Goal: Task Accomplishment & Management: Manage account settings

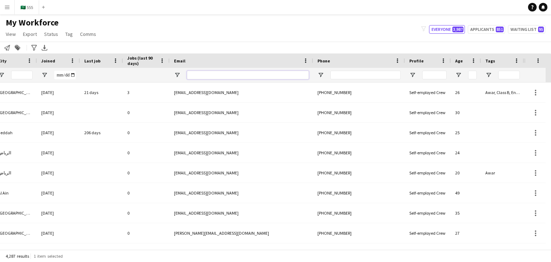
click at [256, 77] on input "Email Filter Input" at bounding box center [248, 75] width 122 height 9
paste input "**********"
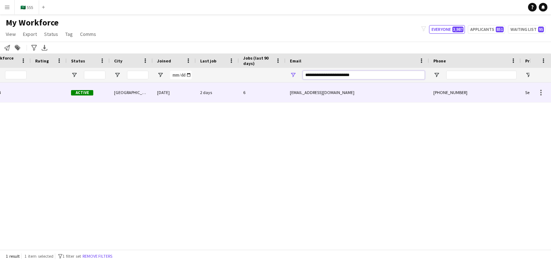
scroll to position [0, 94]
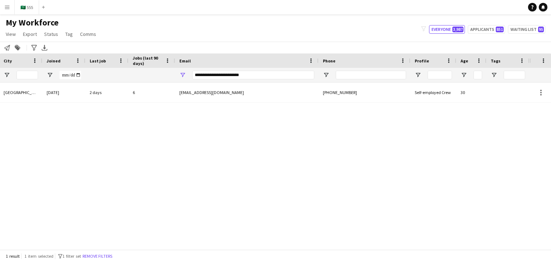
click at [487, 9] on app-navbar "Menu Boards Boards Boards All jobs Status Workforce Workforce My Workforce Recr…" at bounding box center [275, 7] width 551 height 14
drag, startPoint x: 298, startPoint y: 76, endPoint x: 286, endPoint y: 72, distance: 13.5
click at [286, 72] on input "**********" at bounding box center [253, 75] width 122 height 9
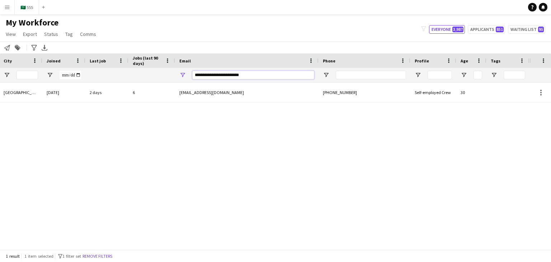
paste input "*"
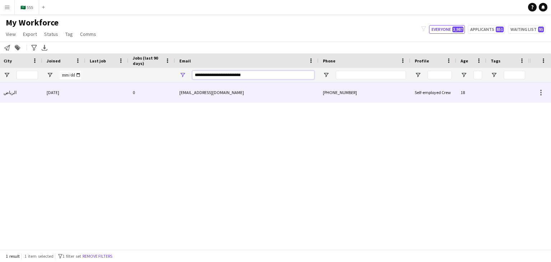
type input "**********"
click at [273, 94] on div "[EMAIL_ADDRESS][DOMAIN_NAME]" at bounding box center [246, 93] width 143 height 20
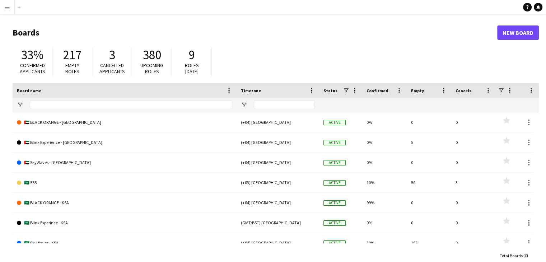
click at [7, 4] on button "Menu" at bounding box center [7, 7] width 14 height 14
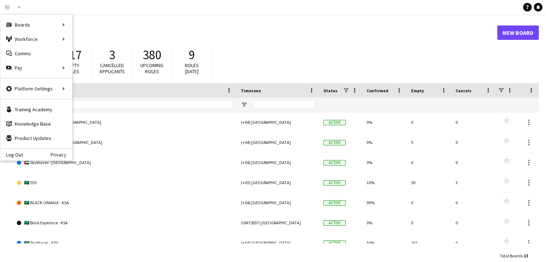
click at [125, 13] on app-navbar "Menu Boards Boards Boards All jobs Status Workforce Workforce My Workforce Recr…" at bounding box center [273, 7] width 546 height 14
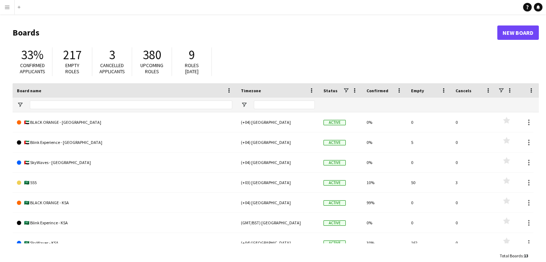
click at [8, 7] on app-icon "Menu" at bounding box center [7, 7] width 6 height 6
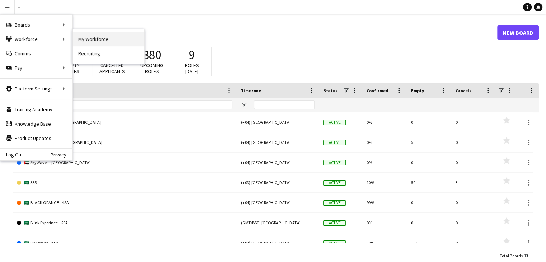
click at [98, 35] on link "My Workforce" at bounding box center [108, 39] width 72 height 14
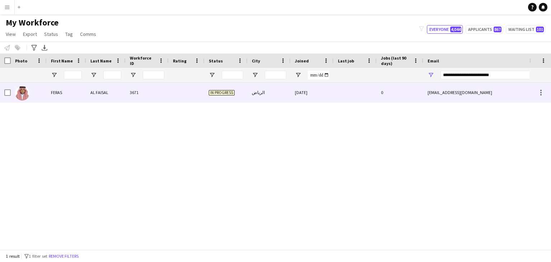
click at [85, 99] on div "FERAS" at bounding box center [66, 93] width 39 height 20
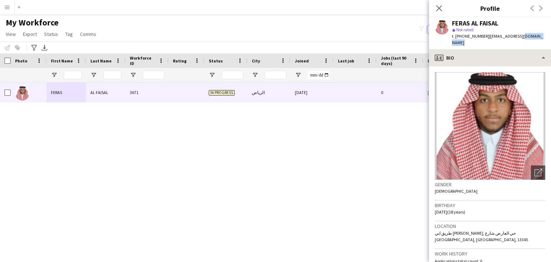
drag, startPoint x: 514, startPoint y: 39, endPoint x: 517, endPoint y: 53, distance: 14.3
click at [517, 53] on app-crew-profile "Close pop-in Profile Previous Next FERAS AL FAISAL star Not rated t. [PHONE_NUM…" at bounding box center [490, 131] width 122 height 262
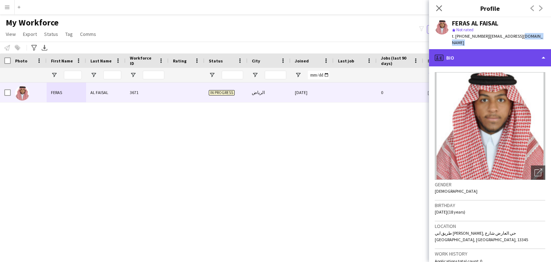
click at [517, 53] on div "profile Bio" at bounding box center [490, 57] width 122 height 17
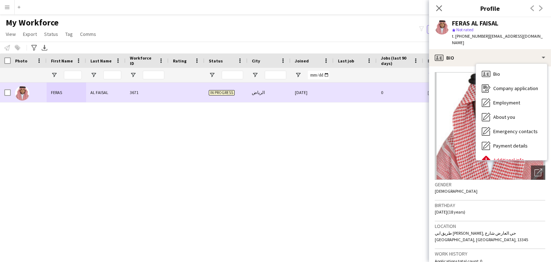
click at [11, 94] on div at bounding box center [29, 93] width 36 height 20
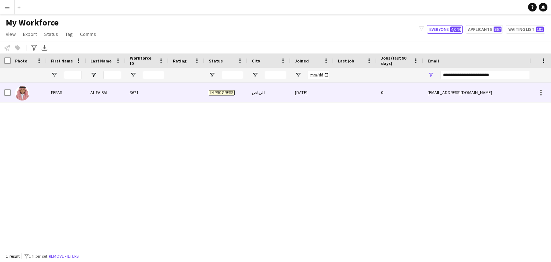
click at [11, 94] on div at bounding box center [29, 93] width 36 height 20
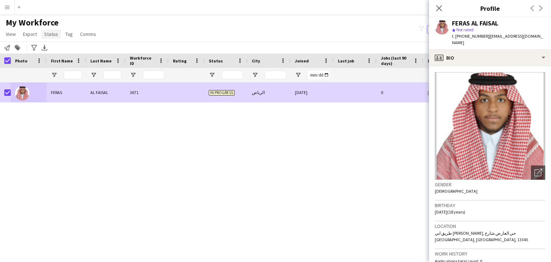
click at [54, 35] on span "Status" at bounding box center [51, 34] width 14 height 6
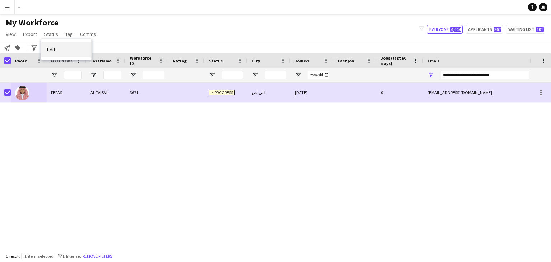
click at [62, 48] on link "Edit" at bounding box center [66, 49] width 50 height 15
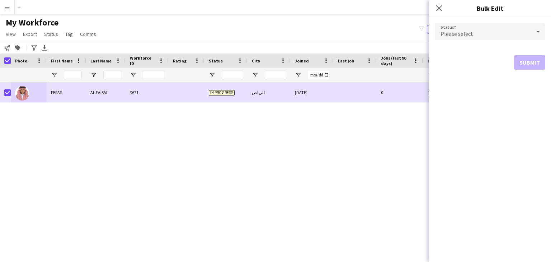
click at [517, 30] on div "Please select" at bounding box center [483, 31] width 96 height 17
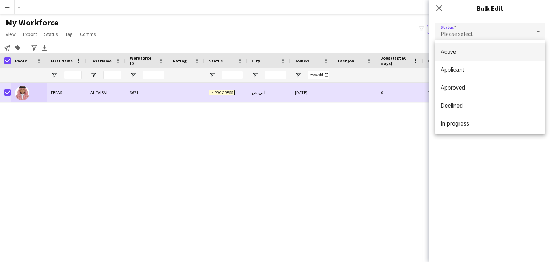
click at [481, 51] on span "Active" at bounding box center [490, 51] width 99 height 7
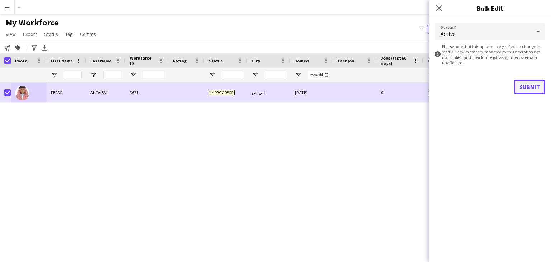
click at [526, 85] on button "Submit" at bounding box center [529, 87] width 31 height 14
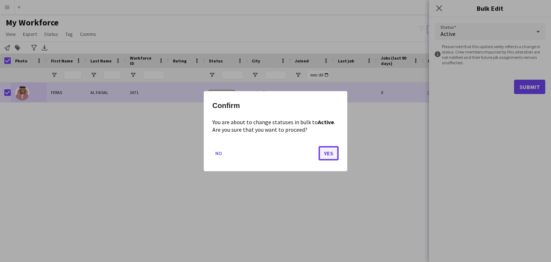
click at [330, 152] on button "Yes" at bounding box center [329, 153] width 20 height 14
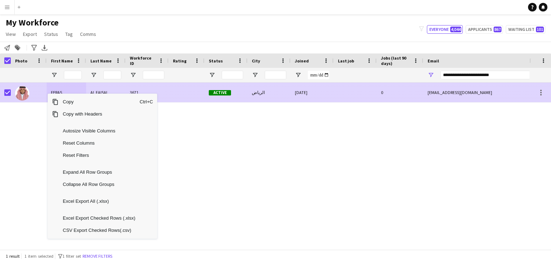
click at [183, 99] on div at bounding box center [187, 93] width 36 height 20
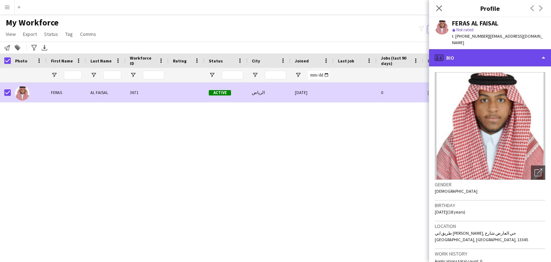
click at [488, 49] on div "profile Bio" at bounding box center [490, 57] width 122 height 17
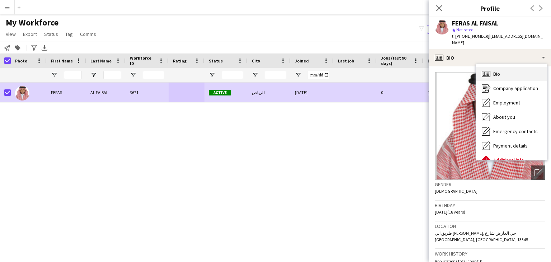
click at [501, 71] on div "Bio Bio" at bounding box center [511, 74] width 71 height 14
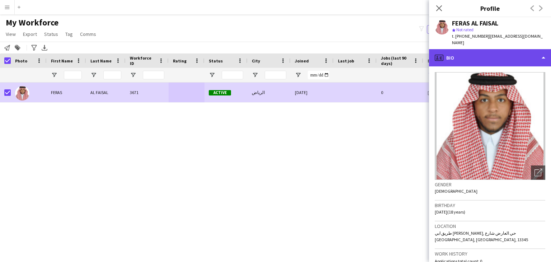
click at [502, 57] on div "profile Bio" at bounding box center [490, 57] width 122 height 17
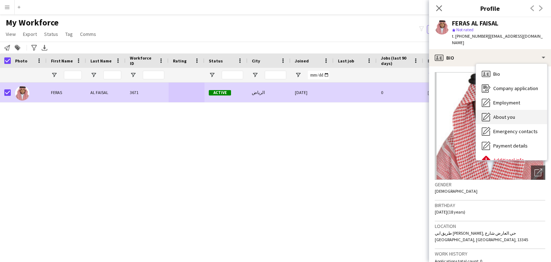
click at [517, 110] on div "About you About you" at bounding box center [511, 117] width 71 height 14
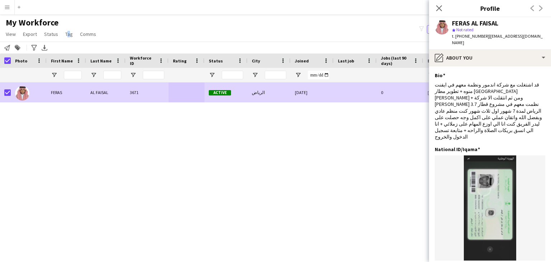
drag, startPoint x: 70, startPoint y: 37, endPoint x: 65, endPoint y: 39, distance: 5.3
click at [65, 39] on app-page-menu "View Views Default view New view Update view Delete view Edit name Customise vi…" at bounding box center [51, 35] width 103 height 14
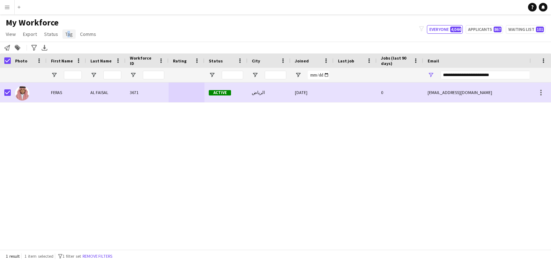
click at [67, 35] on span "Tag" at bounding box center [69, 34] width 8 height 6
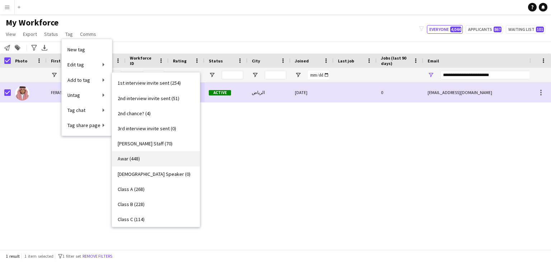
click at [149, 157] on link "Awar (448)" at bounding box center [156, 158] width 88 height 15
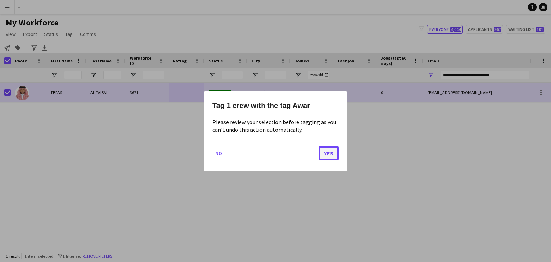
click at [329, 150] on button "Yes" at bounding box center [329, 153] width 20 height 14
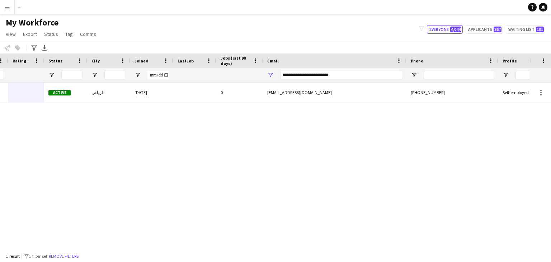
click at [249, 109] on div "Active الرياض [DATE] 0 [EMAIL_ADDRESS][DOMAIN_NAME] [PHONE_NUMBER] 3671 AL FAIS…" at bounding box center [264, 163] width 529 height 161
click at [350, 74] on input "**********" at bounding box center [341, 75] width 122 height 9
drag, startPoint x: 350, startPoint y: 74, endPoint x: 343, endPoint y: 74, distance: 7.5
click at [343, 74] on input "**********" at bounding box center [341, 75] width 122 height 9
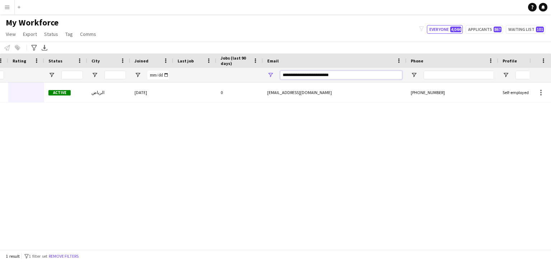
click at [343, 74] on input "**********" at bounding box center [341, 75] width 122 height 9
paste input "Email Filter Input"
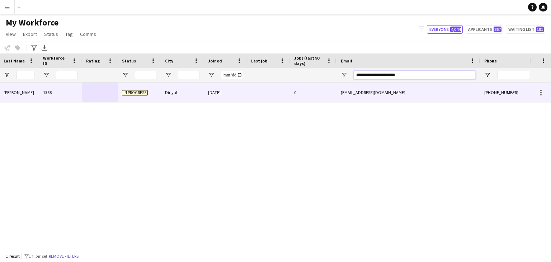
scroll to position [0, 36]
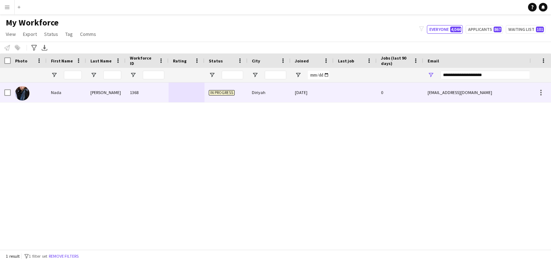
click at [156, 95] on div "1368" at bounding box center [147, 93] width 43 height 20
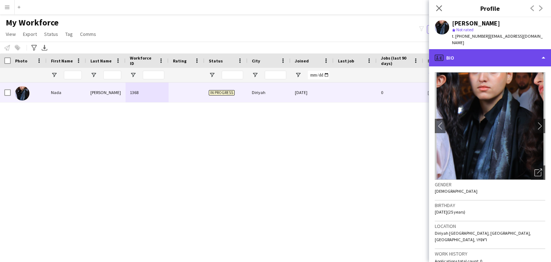
click at [465, 54] on div "profile Bio" at bounding box center [490, 57] width 122 height 17
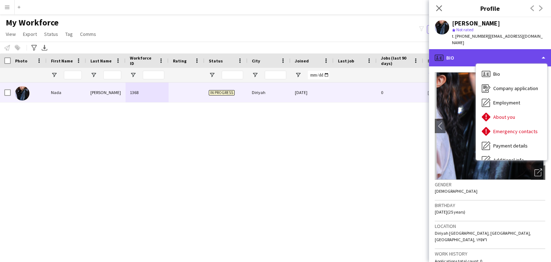
click at [465, 54] on div "profile Bio" at bounding box center [490, 57] width 122 height 17
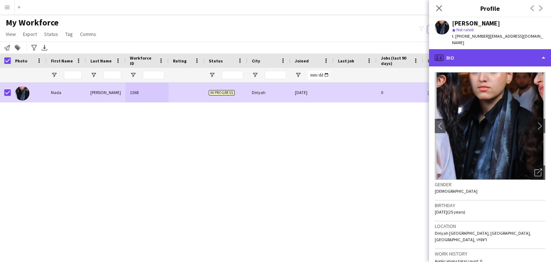
click at [501, 49] on div "profile Bio" at bounding box center [490, 57] width 122 height 17
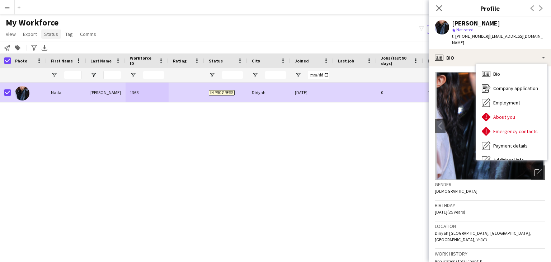
click at [52, 36] on span "Status" at bounding box center [51, 34] width 14 height 6
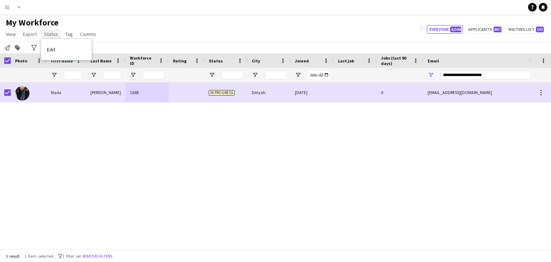
click at [52, 36] on span "Status" at bounding box center [51, 34] width 14 height 6
click at [59, 46] on link "Edit" at bounding box center [66, 49] width 50 height 15
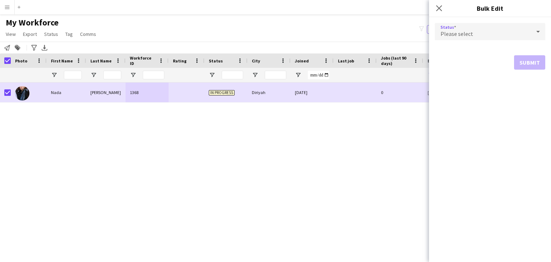
click at [530, 30] on div "Please select" at bounding box center [483, 31] width 96 height 17
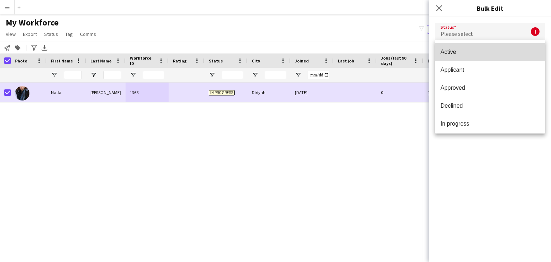
click at [499, 53] on span "Active" at bounding box center [490, 51] width 99 height 7
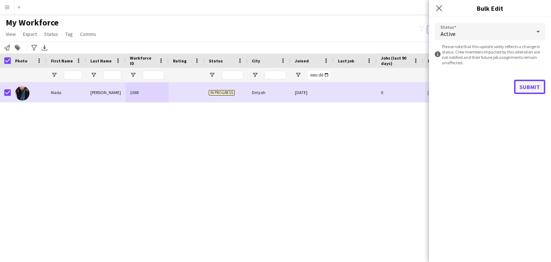
click at [534, 83] on button "Submit" at bounding box center [529, 87] width 31 height 14
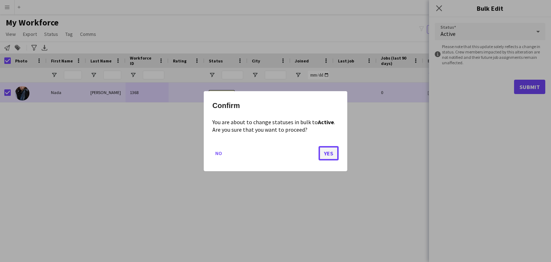
click at [330, 157] on button "Yes" at bounding box center [329, 153] width 20 height 14
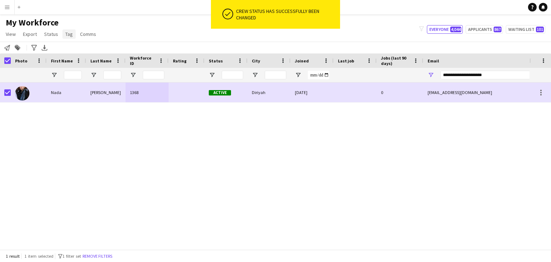
click at [69, 35] on span "Tag" at bounding box center [69, 34] width 8 height 6
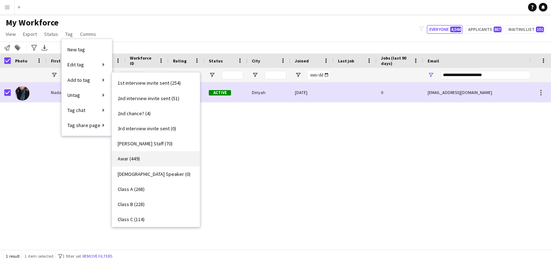
click at [151, 159] on link "Awar (449)" at bounding box center [156, 158] width 88 height 15
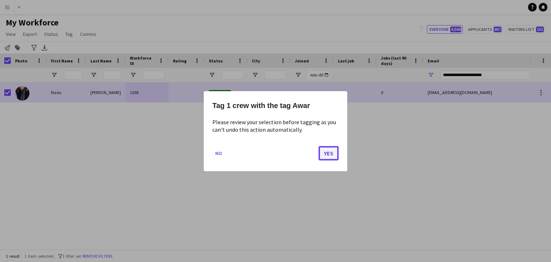
click at [327, 149] on button "Yes" at bounding box center [329, 153] width 20 height 14
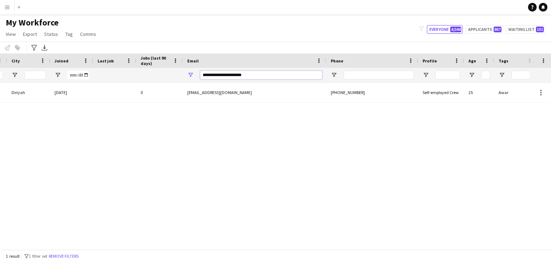
click at [232, 76] on input "**********" at bounding box center [261, 75] width 122 height 9
paste input "*"
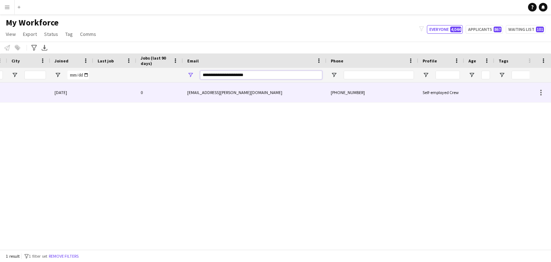
type input "**********"
click at [210, 89] on div "[EMAIL_ADDRESS][PERSON_NAME][DOMAIN_NAME]" at bounding box center [254, 93] width 143 height 20
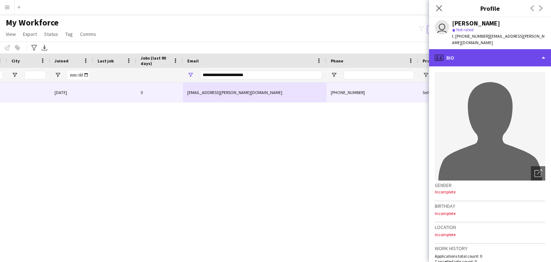
click at [489, 57] on div "profile Bio" at bounding box center [490, 57] width 122 height 17
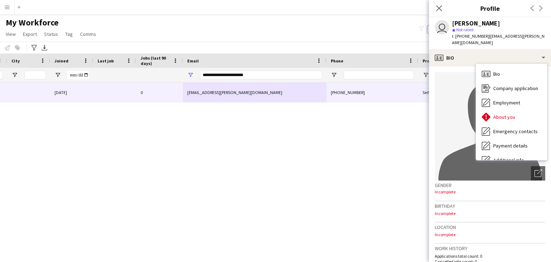
click at [303, 164] on div "In progress [DATE] 0 [EMAIL_ADDRESS][PERSON_NAME][DOMAIN_NAME] [PHONE_NUMBER] S…" at bounding box center [264, 163] width 529 height 161
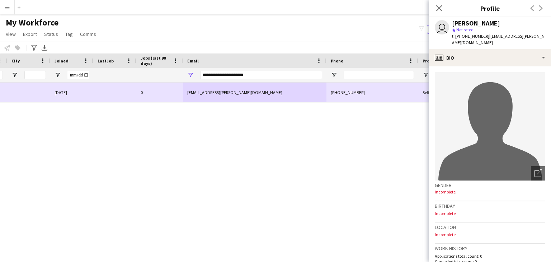
scroll to position [0, 122]
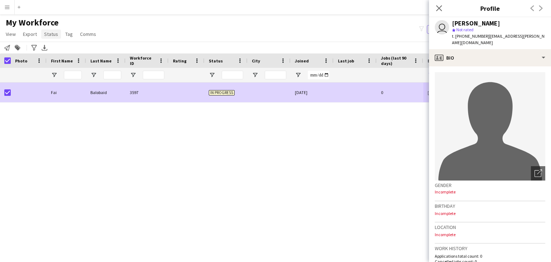
click at [50, 36] on span "Status" at bounding box center [51, 34] width 14 height 6
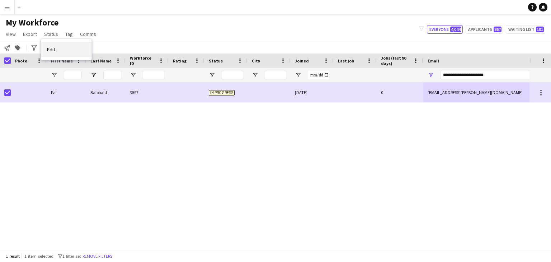
click at [60, 47] on link "Edit" at bounding box center [66, 49] width 50 height 15
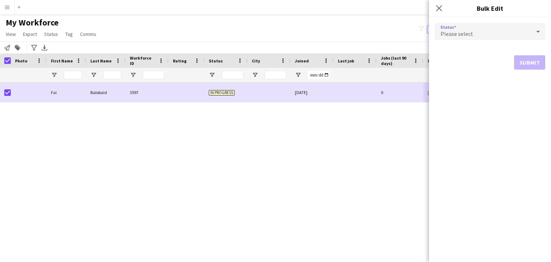
click at [464, 35] on span "Please select" at bounding box center [457, 33] width 33 height 7
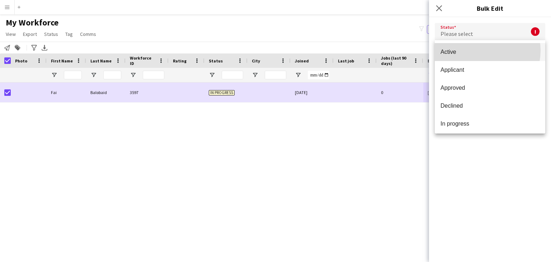
click at [481, 51] on span "Active" at bounding box center [490, 51] width 99 height 7
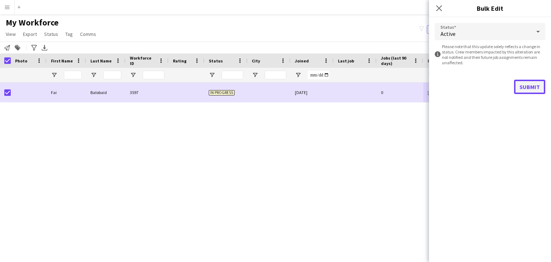
click at [523, 84] on button "Submit" at bounding box center [529, 87] width 31 height 14
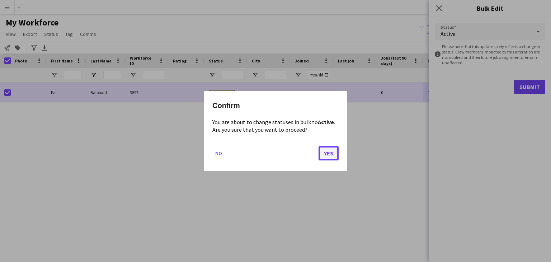
click at [328, 156] on button "Yes" at bounding box center [329, 153] width 20 height 14
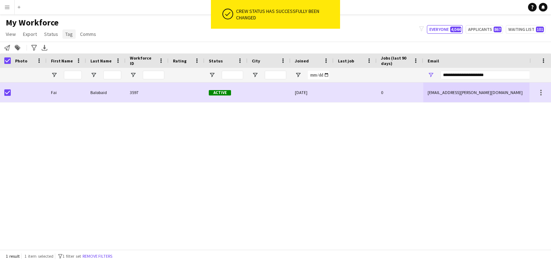
click at [67, 35] on span "Tag" at bounding box center [69, 34] width 8 height 6
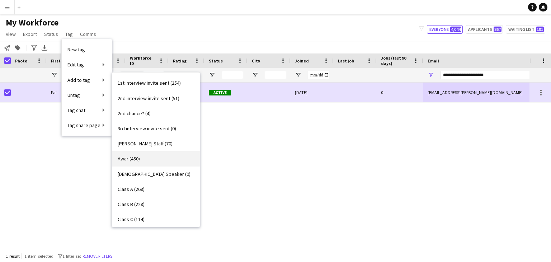
click at [153, 156] on link "Awar (450)" at bounding box center [156, 158] width 88 height 15
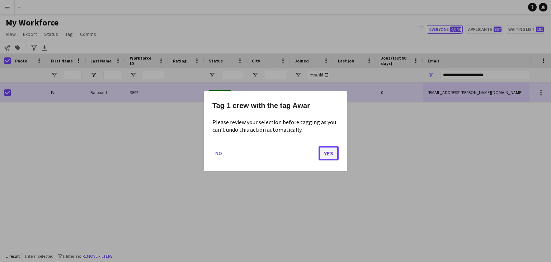
click at [329, 148] on button "Yes" at bounding box center [329, 153] width 20 height 14
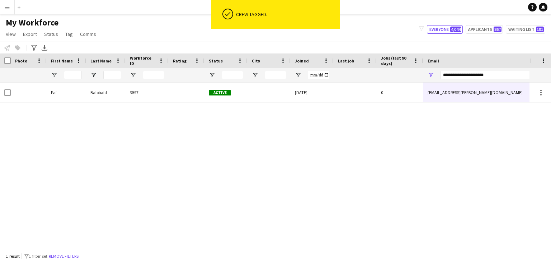
click at [3, 6] on button "Menu" at bounding box center [7, 7] width 14 height 14
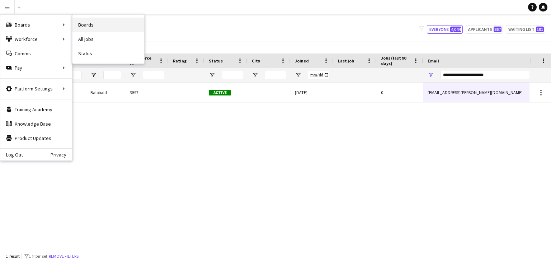
click at [95, 24] on link "Boards" at bounding box center [108, 25] width 72 height 14
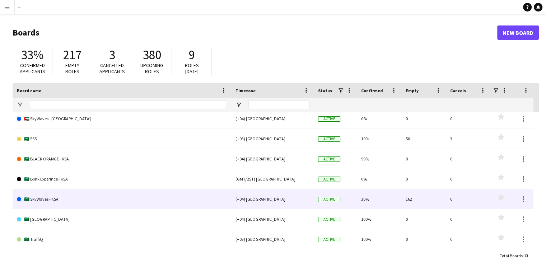
click at [75, 196] on link "🇸🇦 SkyWaves - KSA" at bounding box center [122, 199] width 210 height 20
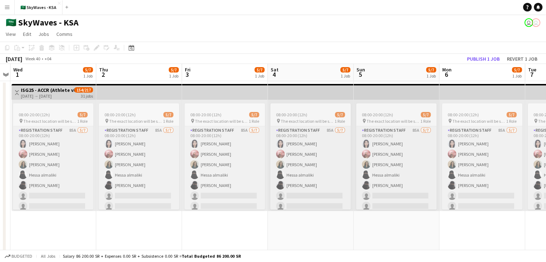
scroll to position [0, 247]
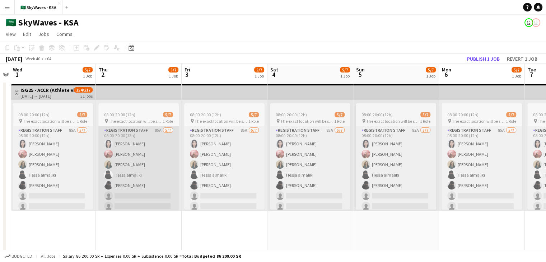
click at [148, 177] on app-card-role "Registration Staff 85A [DATE] 08:00-20:00 (12h) [PERSON_NAME] [PERSON_NAME] [PE…" at bounding box center [138, 169] width 80 height 87
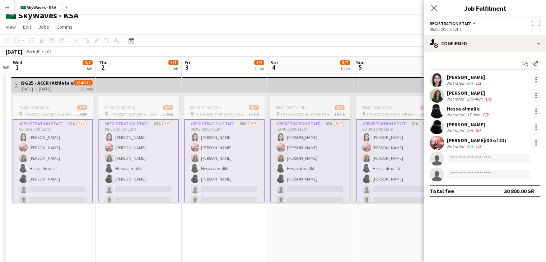
scroll to position [8, 0]
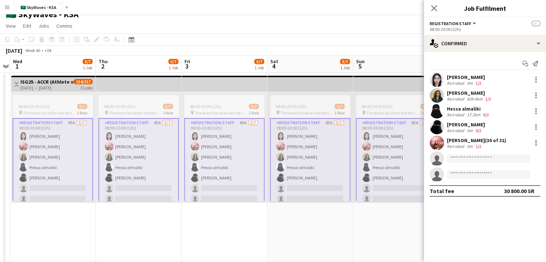
drag, startPoint x: 477, startPoint y: 141, endPoint x: 492, endPoint y: 141, distance: 15.1
click at [492, 141] on div "[PERSON_NAME] (30 of 31)" at bounding box center [476, 140] width 59 height 6
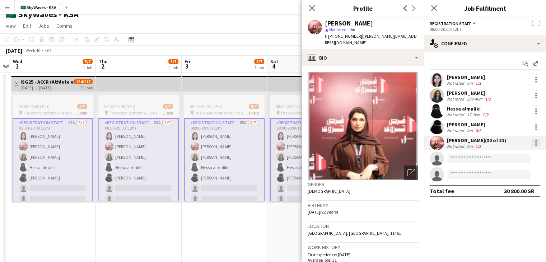
click at [536, 143] on div at bounding box center [535, 142] width 9 height 9
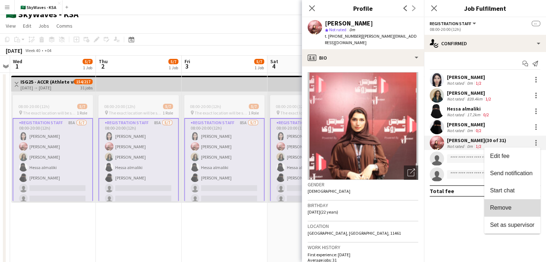
click at [518, 209] on span "Remove" at bounding box center [512, 207] width 44 height 6
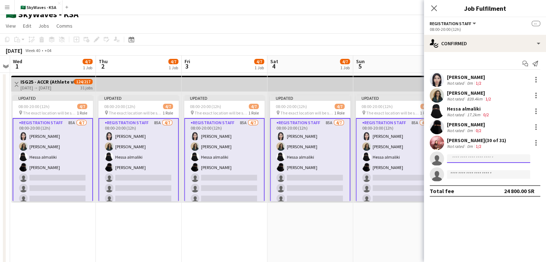
click at [486, 159] on input at bounding box center [488, 158] width 83 height 9
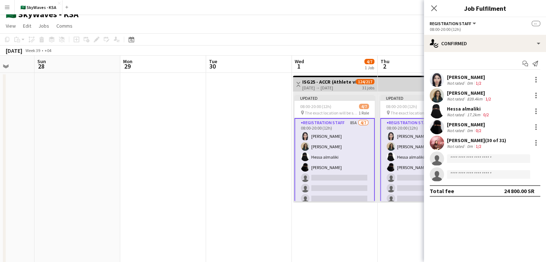
scroll to position [0, 223]
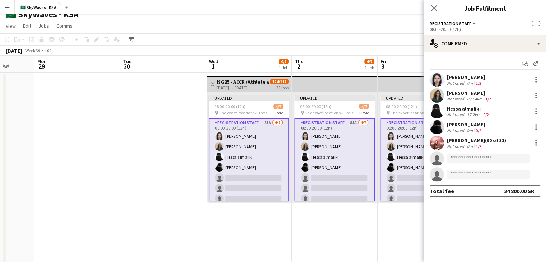
drag, startPoint x: 223, startPoint y: 224, endPoint x: 482, endPoint y: 159, distance: 267.4
click at [482, 159] on input at bounding box center [488, 158] width 83 height 9
paste input "**********"
drag, startPoint x: 503, startPoint y: 158, endPoint x: 509, endPoint y: 156, distance: 6.6
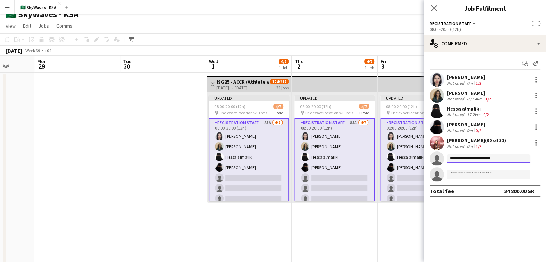
click at [509, 156] on input "**********" at bounding box center [488, 158] width 83 height 9
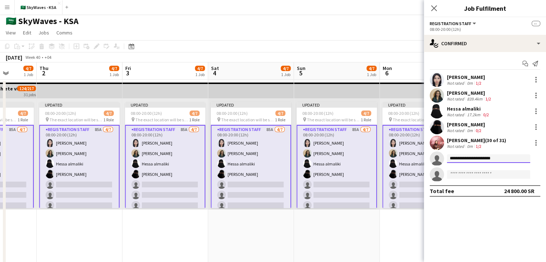
scroll to position [0, 307]
click at [504, 157] on input "**********" at bounding box center [488, 158] width 83 height 9
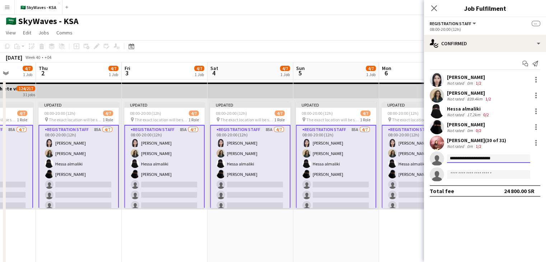
drag, startPoint x: 504, startPoint y: 157, endPoint x: 455, endPoint y: 159, distance: 48.8
click at [455, 159] on input "**********" at bounding box center [488, 158] width 83 height 9
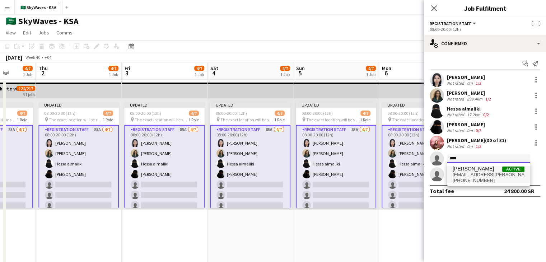
type input "***"
click at [477, 178] on span "[PHONE_NUMBER]" at bounding box center [488, 181] width 72 height 6
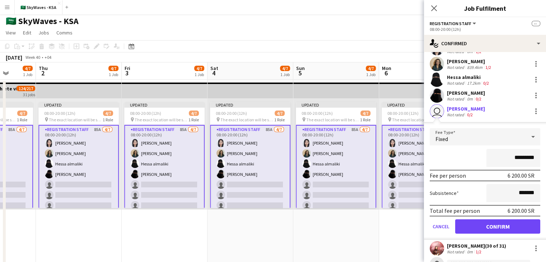
scroll to position [32, 0]
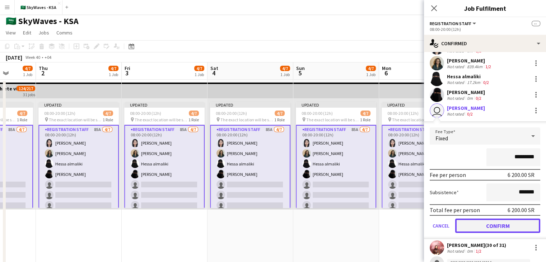
click at [491, 226] on button "Confirm" at bounding box center [497, 225] width 85 height 14
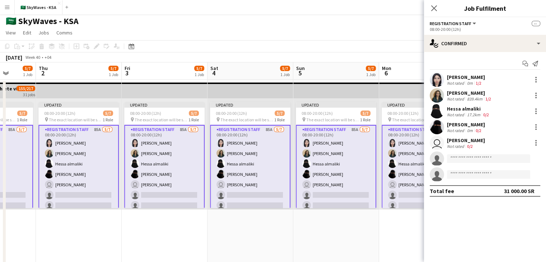
scroll to position [0, 0]
click at [468, 159] on input at bounding box center [488, 158] width 83 height 9
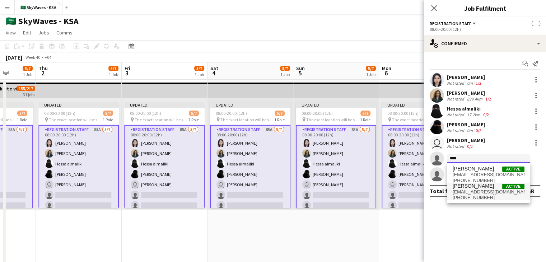
type input "****"
click at [480, 195] on span "[PHONE_NUMBER]" at bounding box center [488, 198] width 72 height 6
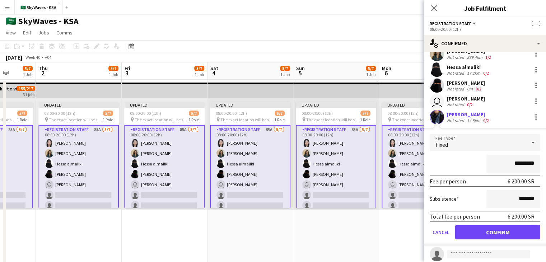
scroll to position [39, 0]
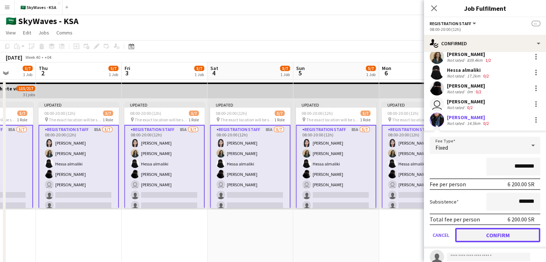
click at [498, 235] on button "Confirm" at bounding box center [497, 235] width 85 height 14
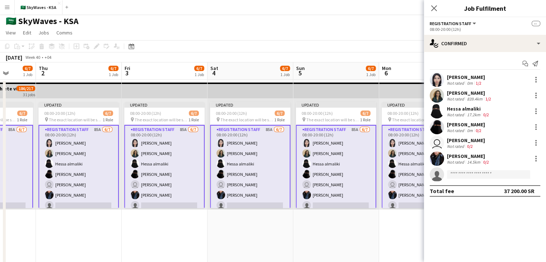
scroll to position [0, 0]
click at [469, 174] on input at bounding box center [488, 174] width 83 height 9
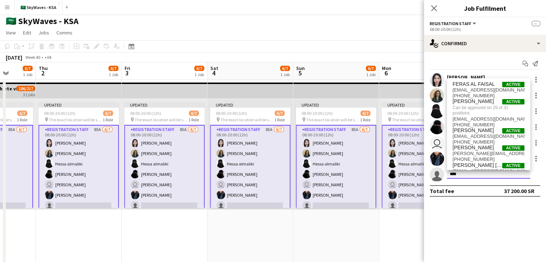
type input "****"
click at [453, 235] on mat-expansion-panel "check Confirmed Start chat Send notification [PERSON_NAME] Not rated 0m 1/2 [PE…" at bounding box center [485, 157] width 122 height 210
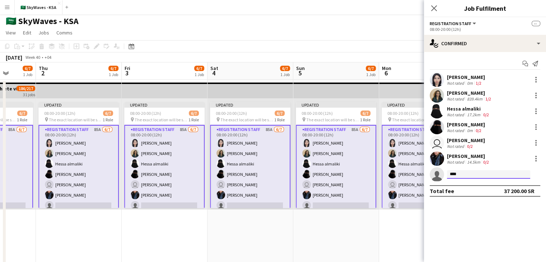
click at [458, 174] on input "****" at bounding box center [488, 174] width 83 height 9
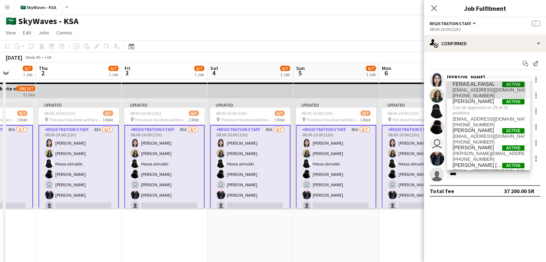
drag, startPoint x: 466, startPoint y: 87, endPoint x: 471, endPoint y: 87, distance: 5.7
click at [471, 87] on span "[EMAIL_ADDRESS][DOMAIN_NAME]" at bounding box center [488, 90] width 72 height 6
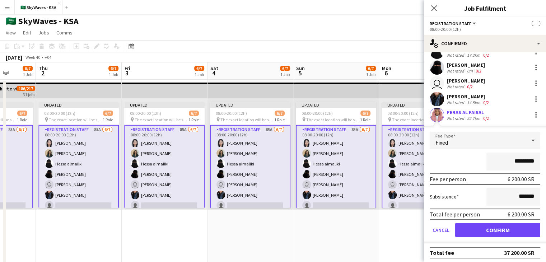
scroll to position [61, 0]
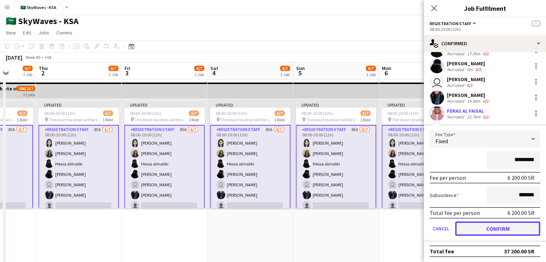
click at [505, 225] on button "Confirm" at bounding box center [497, 228] width 85 height 14
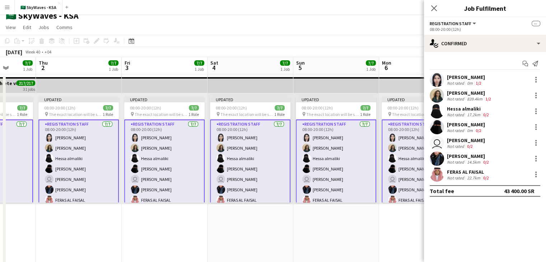
scroll to position [0, 0]
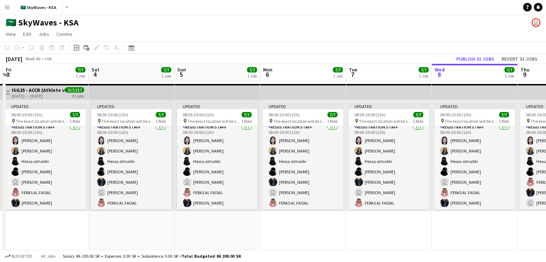
scroll to position [3, 0]
